Goal: Transaction & Acquisition: Purchase product/service

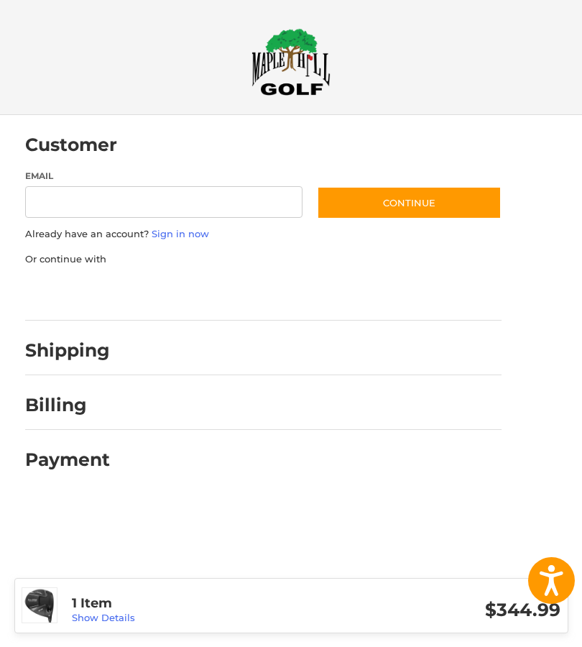
click at [185, 191] on input "Email" at bounding box center [164, 202] width 278 height 32
type input "**********"
click at [429, 205] on button "Continue" at bounding box center [409, 202] width 185 height 33
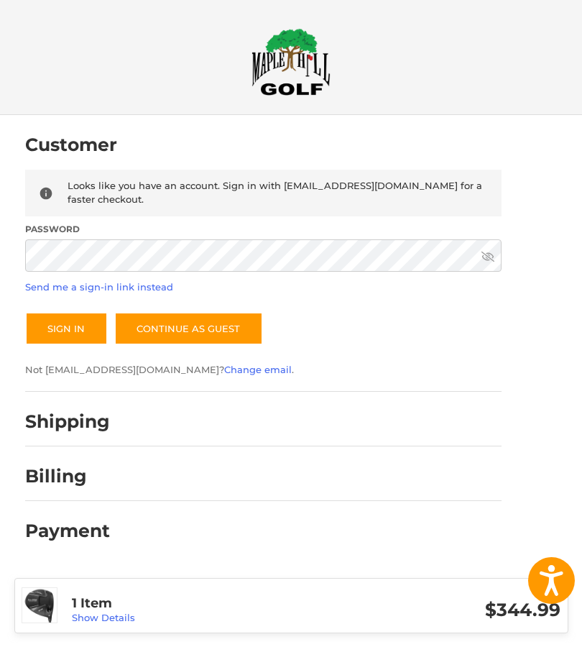
click at [70, 326] on button "Sign In" at bounding box center [66, 328] width 83 height 33
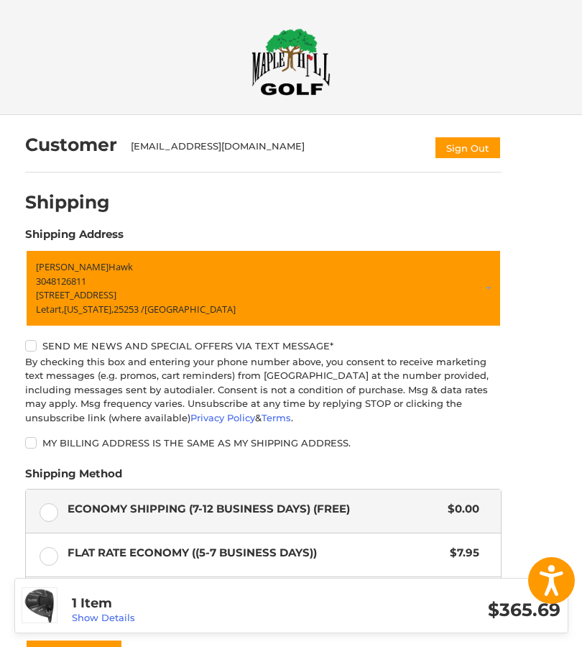
click at [132, 615] on link "Show Details" at bounding box center [103, 618] width 63 height 12
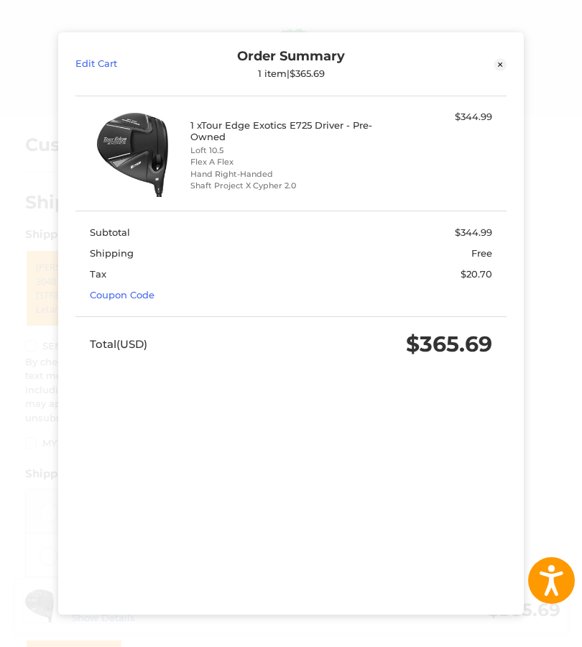
click at [502, 60] on icon at bounding box center [500, 64] width 13 height 13
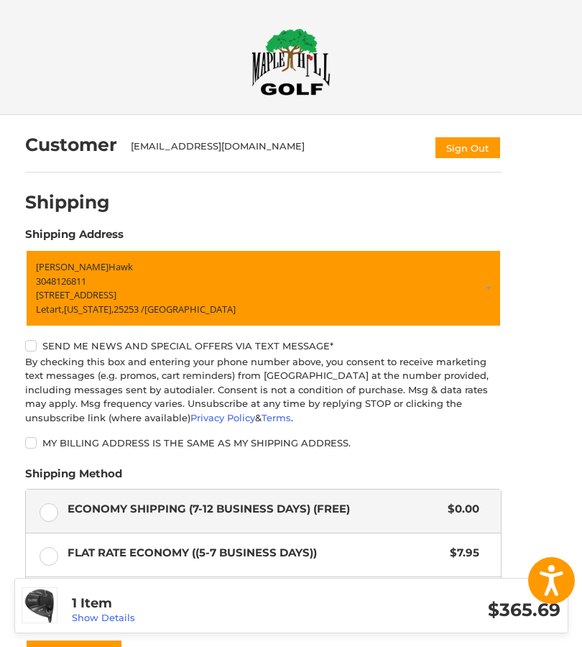
click at [132, 618] on link "Show Details" at bounding box center [103, 618] width 63 height 12
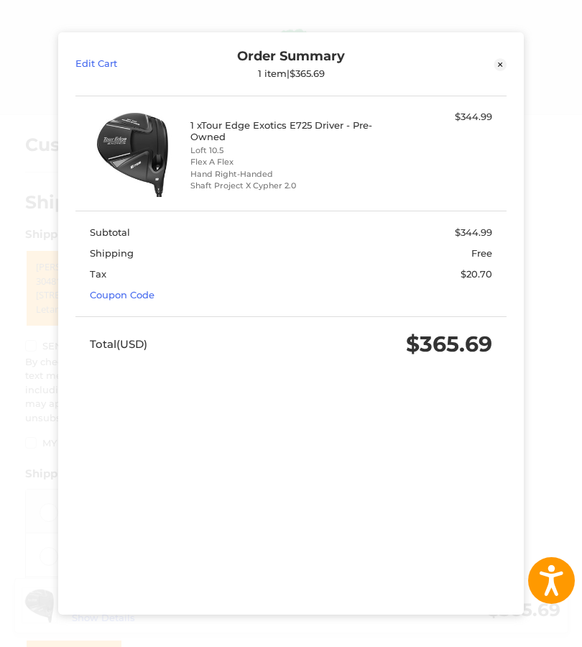
click at [110, 73] on link "Edit Cart" at bounding box center [129, 64] width 108 height 32
